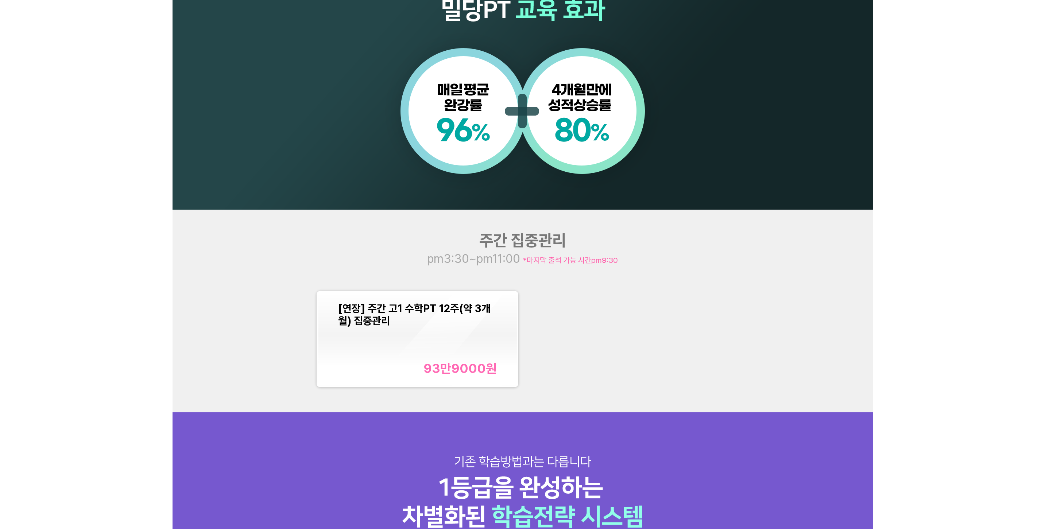
scroll to position [730, 0]
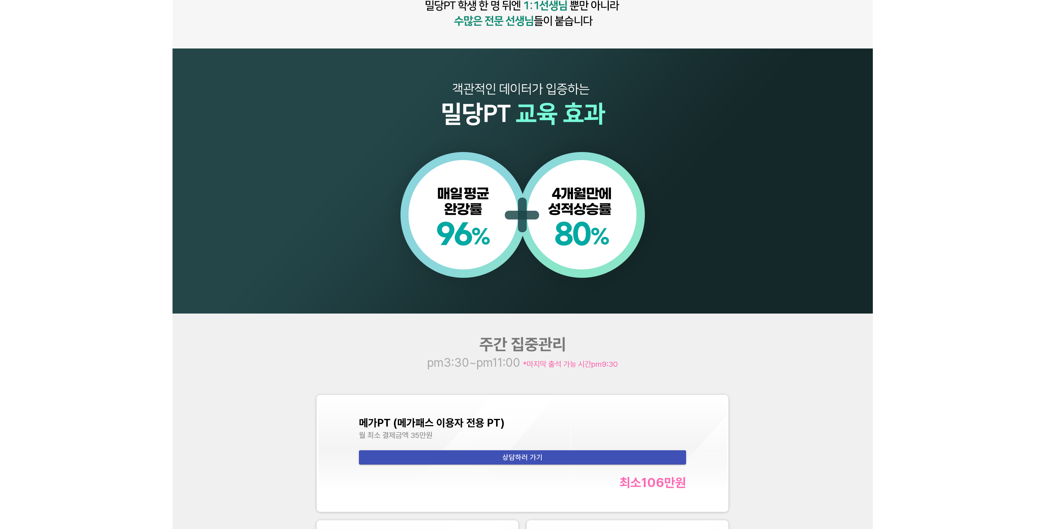
scroll to position [839, 0]
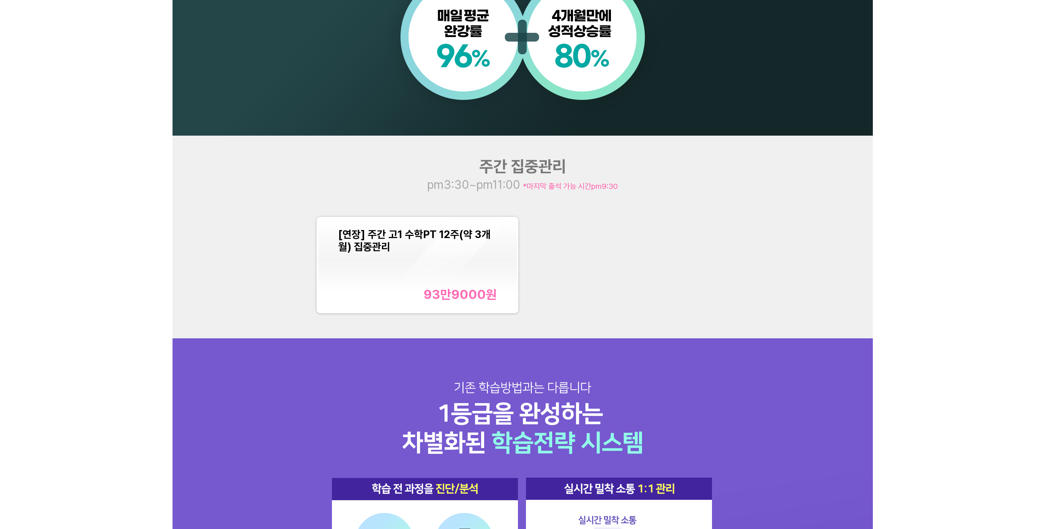
scroll to position [803, 0]
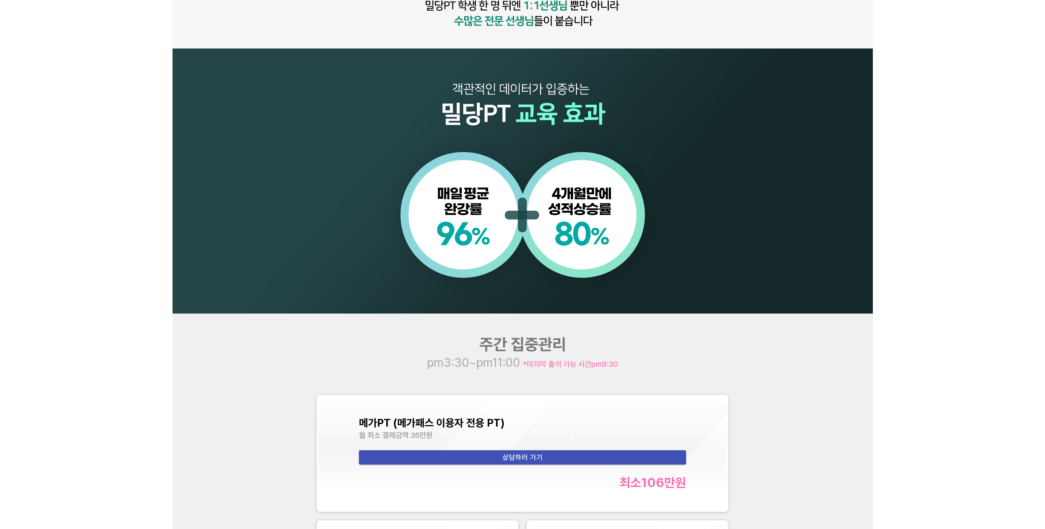
scroll to position [803, 0]
